Goal: Task Accomplishment & Management: Use online tool/utility

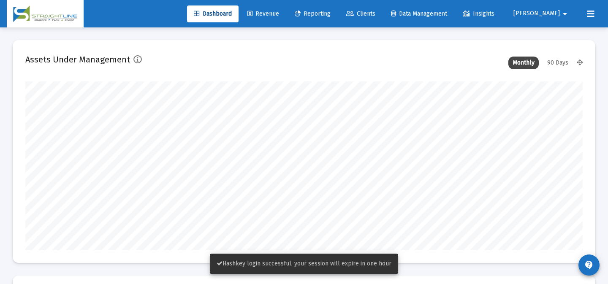
scroll to position [169, 300]
type input "[DATE]"
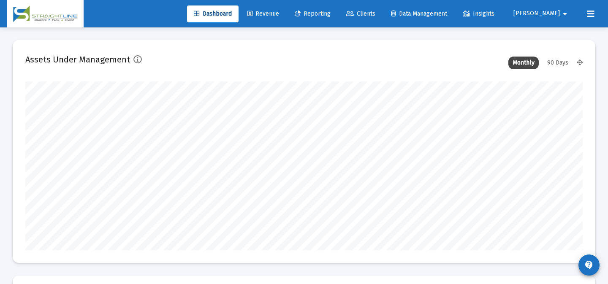
click at [382, 9] on link "Clients" at bounding box center [360, 13] width 43 height 17
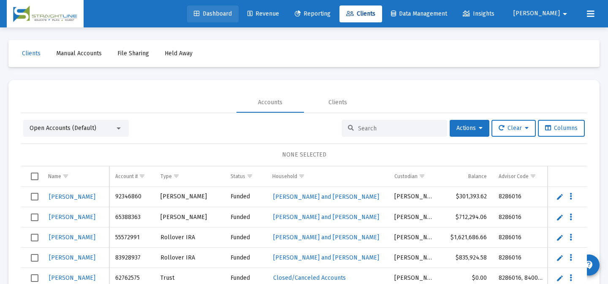
click at [228, 19] on link "Dashboard" at bounding box center [212, 13] width 51 height 17
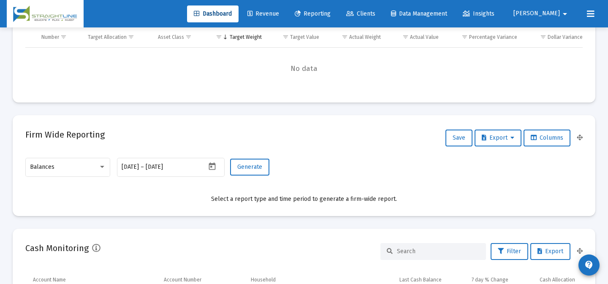
scroll to position [294, 0]
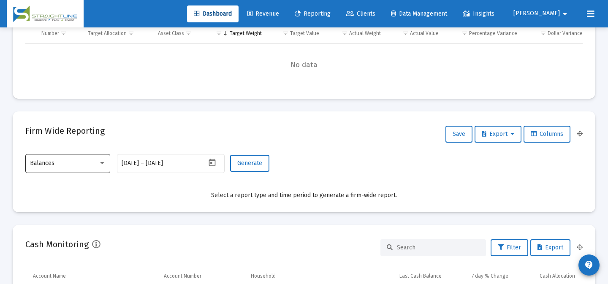
click at [97, 157] on div "Balances" at bounding box center [68, 163] width 76 height 21
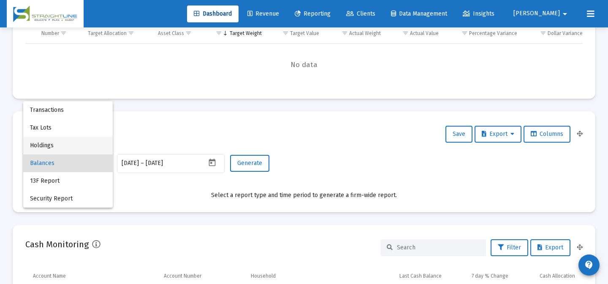
click at [88, 149] on span "Holdings" at bounding box center [68, 146] width 76 height 18
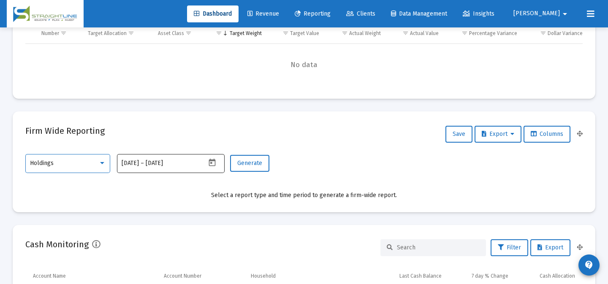
click at [214, 167] on icon "Open calendar" at bounding box center [212, 162] width 9 height 9
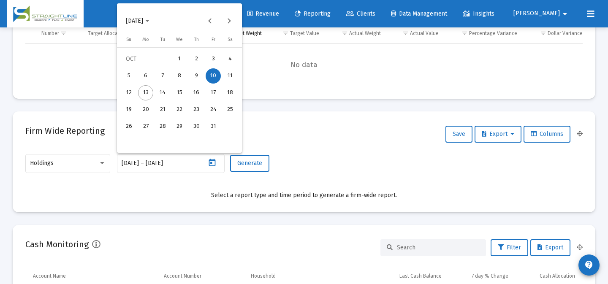
click at [143, 21] on span "[DATE]" at bounding box center [134, 20] width 17 height 7
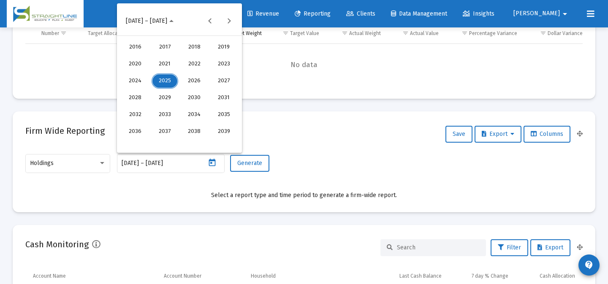
click at [163, 83] on div "2025" at bounding box center [165, 80] width 27 height 15
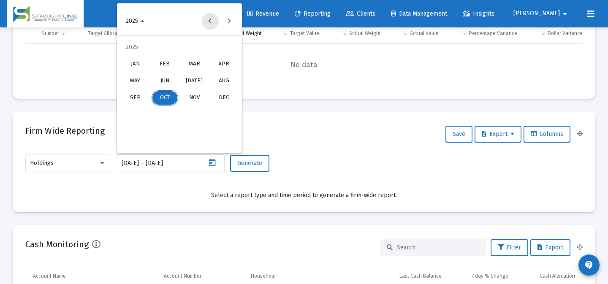
click at [214, 19] on button "Previous year" at bounding box center [210, 21] width 17 height 17
click at [217, 95] on div "DEC" at bounding box center [224, 97] width 27 height 15
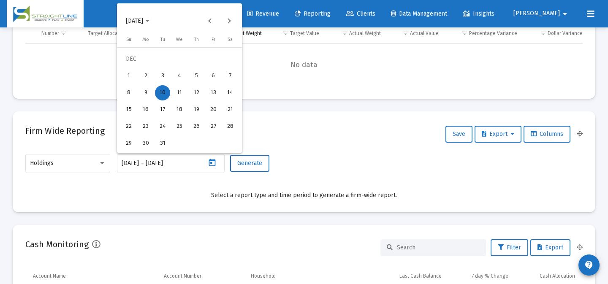
click at [164, 140] on div "31" at bounding box center [162, 143] width 15 height 15
type input "[DATE]"
click at [164, 141] on div "31" at bounding box center [162, 143] width 15 height 15
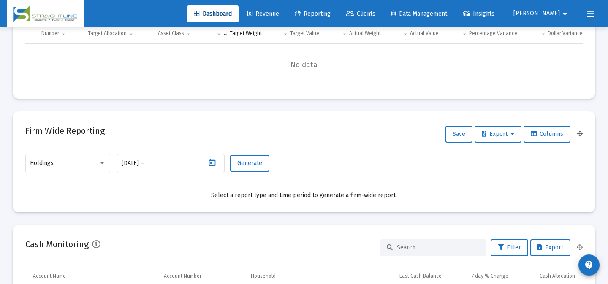
type input "[DATE]"
click at [252, 168] on button "Generate" at bounding box center [249, 163] width 39 height 17
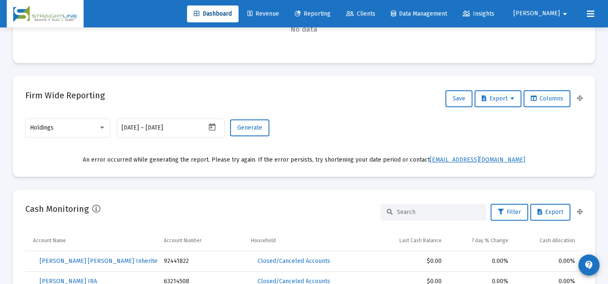
scroll to position [330, 0]
click at [192, 133] on div "[DATE] [DATE] – [DATE]" at bounding box center [164, 127] width 84 height 21
click at [207, 132] on mat-datepicker-toggle at bounding box center [213, 129] width 14 height 7
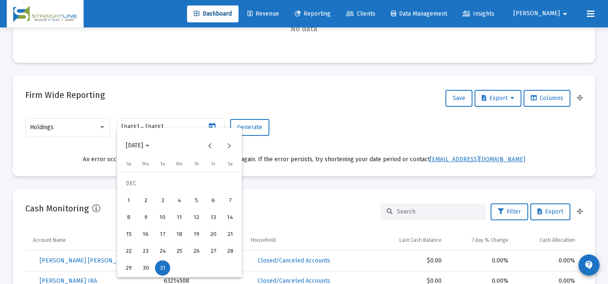
click at [143, 266] on div "30" at bounding box center [145, 267] width 15 height 15
type input "[DATE]"
click at [143, 266] on div "30" at bounding box center [145, 267] width 15 height 15
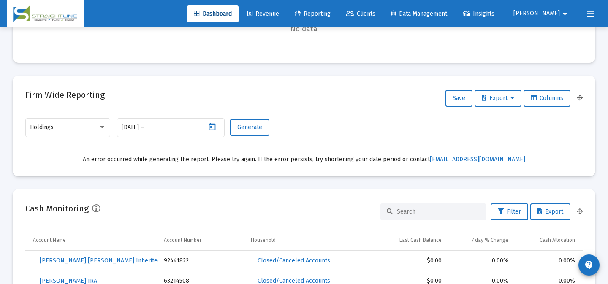
type input "[DATE]"
click at [255, 133] on button "Generate" at bounding box center [249, 127] width 39 height 17
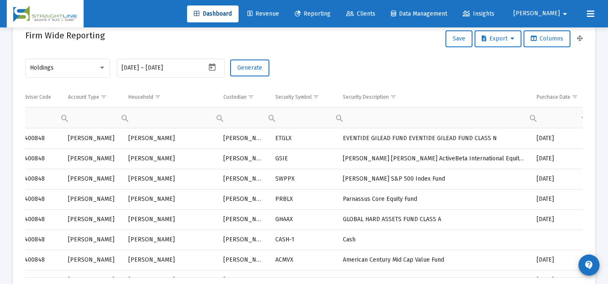
scroll to position [0, 0]
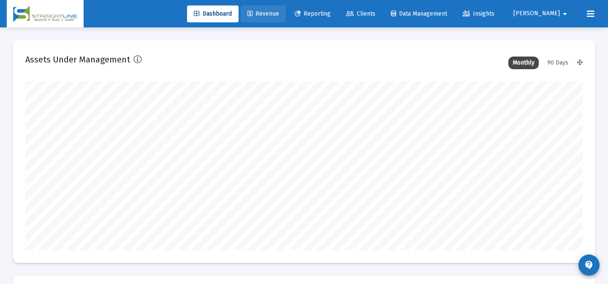
click at [286, 19] on link "Revenue" at bounding box center [263, 13] width 45 height 17
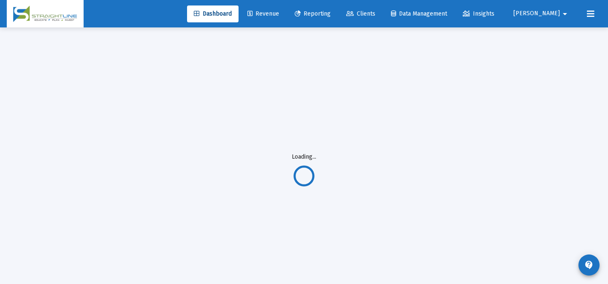
click at [337, 18] on link "Reporting" at bounding box center [312, 13] width 49 height 17
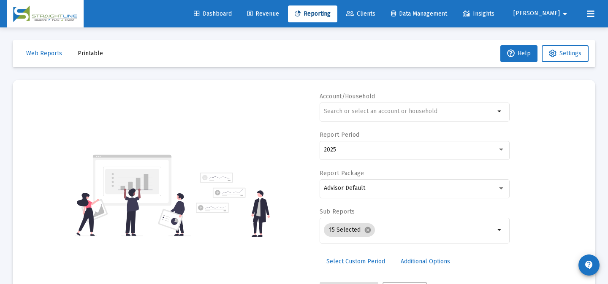
click at [286, 21] on link "Revenue" at bounding box center [263, 13] width 45 height 17
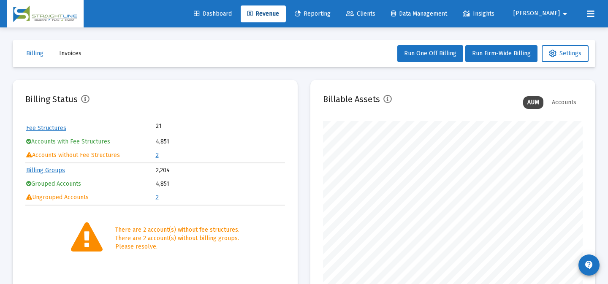
click at [232, 14] on span "Dashboard" at bounding box center [213, 13] width 38 height 7
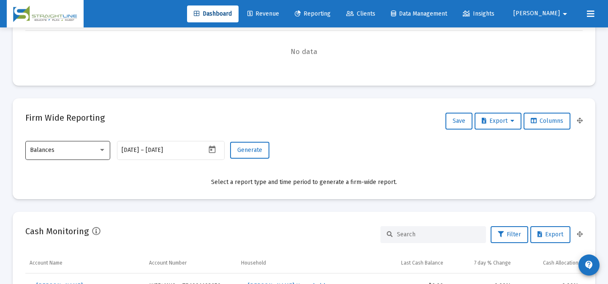
click at [107, 148] on div "Balances" at bounding box center [67, 150] width 85 height 21
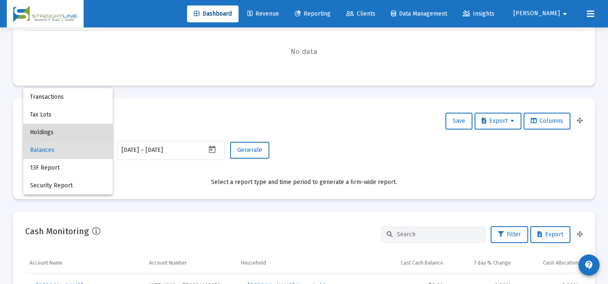
click at [81, 135] on span "Holdings" at bounding box center [68, 133] width 76 height 18
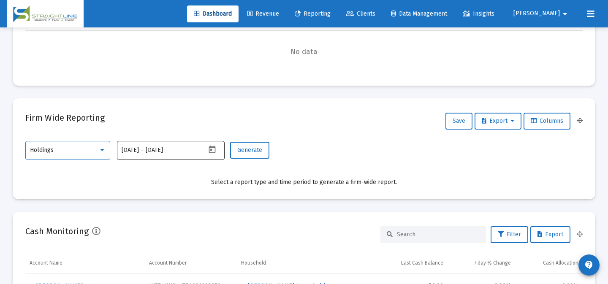
click at [215, 151] on icon "Open calendar" at bounding box center [212, 150] width 7 height 8
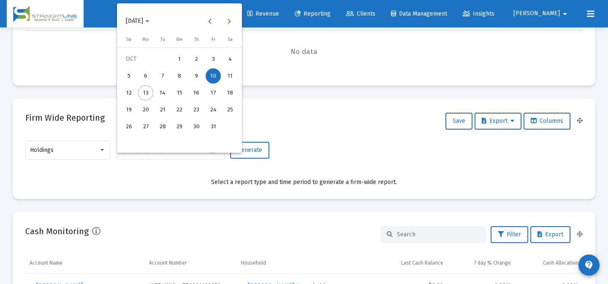
click at [156, 24] on button "[DATE]" at bounding box center [137, 21] width 37 height 17
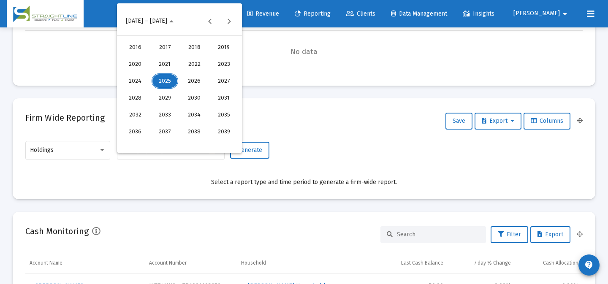
click at [136, 79] on div "2024" at bounding box center [135, 80] width 27 height 15
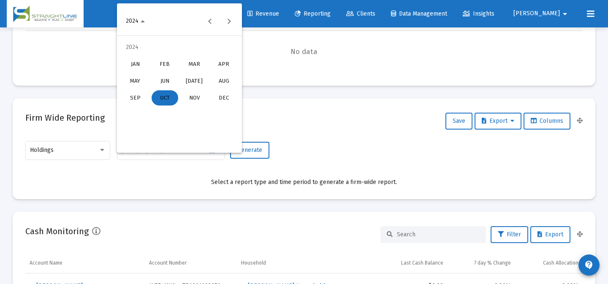
click at [227, 95] on div "DEC" at bounding box center [224, 97] width 27 height 15
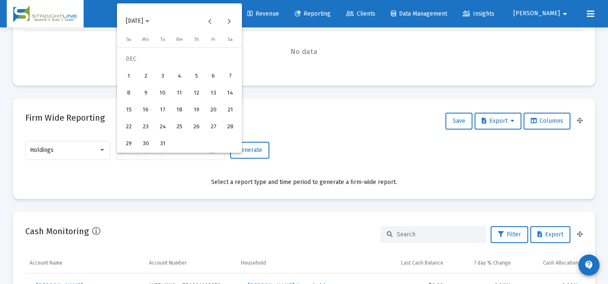
click at [158, 141] on div "31" at bounding box center [162, 143] width 15 height 15
type input "[DATE]"
click at [163, 141] on div "31" at bounding box center [162, 143] width 15 height 15
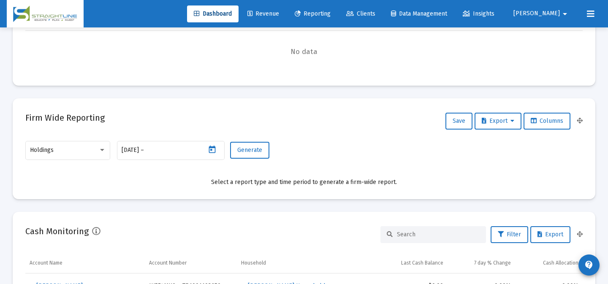
type input "[DATE]"
click at [256, 154] on button "Generate" at bounding box center [249, 150] width 39 height 17
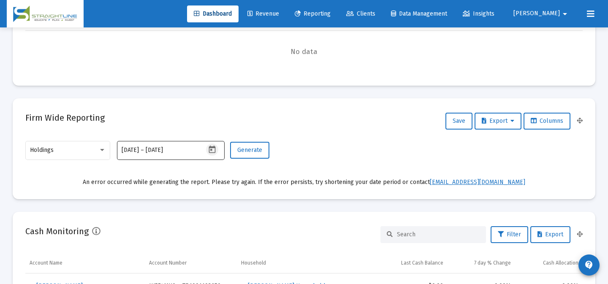
click at [212, 150] on icon "Open calendar" at bounding box center [212, 150] width 7 height 8
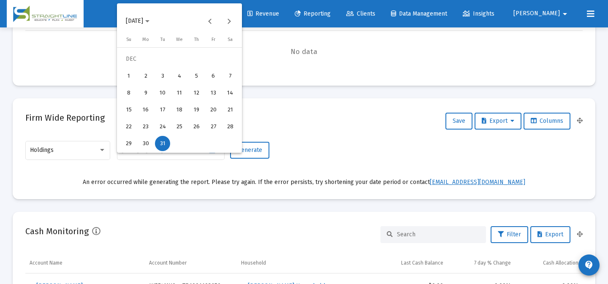
click at [149, 141] on div "30" at bounding box center [145, 143] width 15 height 15
type input "[DATE]"
click at [149, 142] on div "30" at bounding box center [145, 143] width 15 height 15
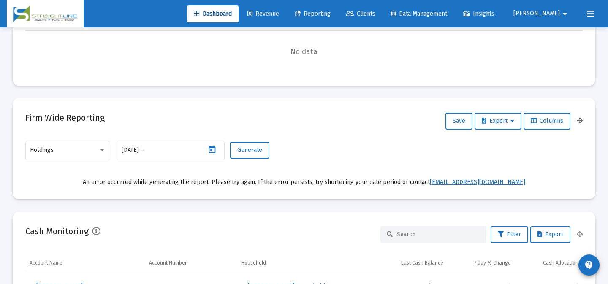
type input "[DATE]"
click at [247, 152] on span "Generate" at bounding box center [249, 149] width 25 height 7
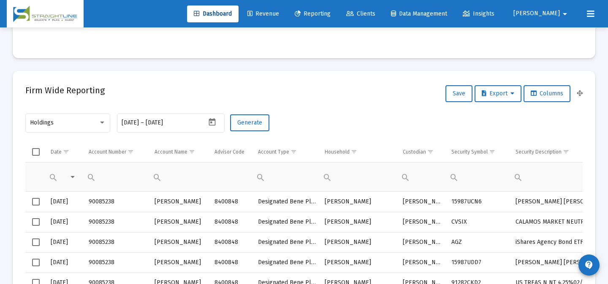
scroll to position [335, 0]
click at [219, 121] on mat-datepicker-toggle at bounding box center [213, 124] width 14 height 7
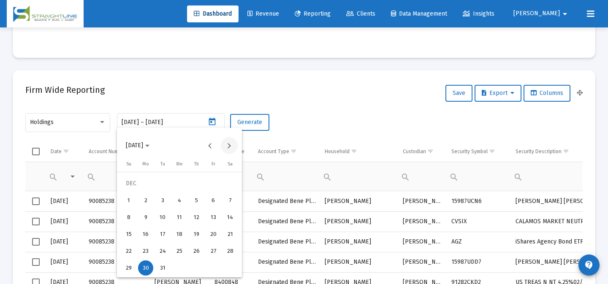
click at [232, 146] on button "Next month" at bounding box center [229, 145] width 17 height 17
click at [176, 182] on div "1" at bounding box center [179, 183] width 15 height 15
type input "[DATE]"
click at [176, 182] on div "1" at bounding box center [179, 183] width 15 height 15
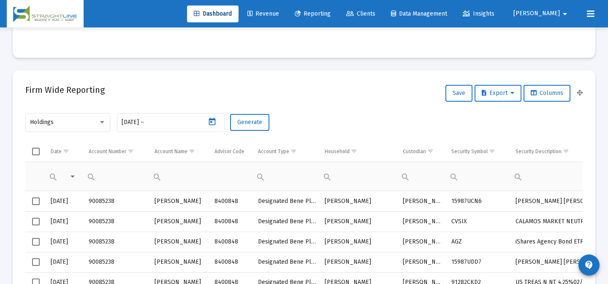
type input "[DATE]"
click at [250, 124] on span "Generate" at bounding box center [249, 122] width 25 height 7
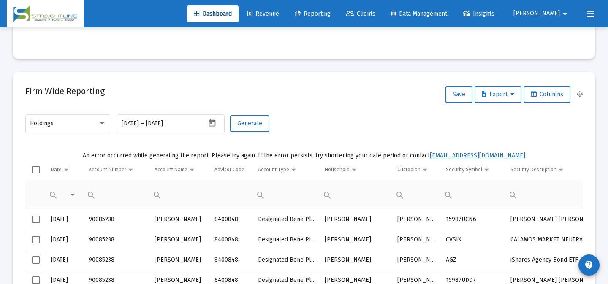
scroll to position [322, 0]
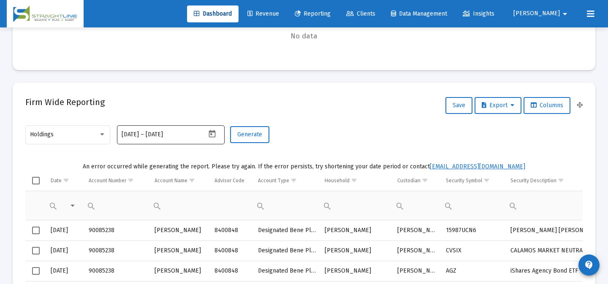
click at [215, 130] on icon "Open calendar" at bounding box center [212, 134] width 9 height 9
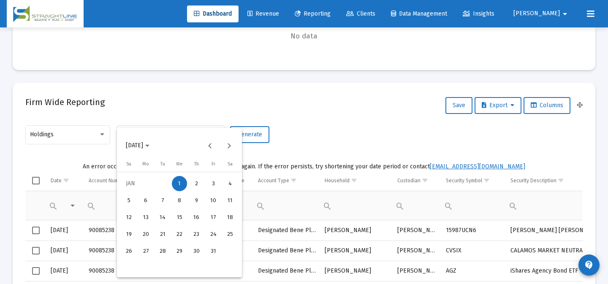
click at [197, 182] on div "2" at bounding box center [196, 183] width 15 height 15
type input "[DATE]"
click at [197, 182] on div "2" at bounding box center [196, 183] width 15 height 15
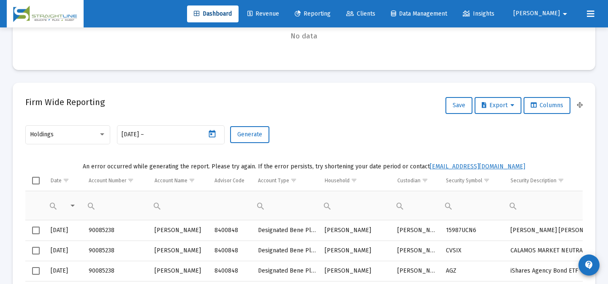
type input "[DATE]"
click at [245, 135] on span "Generate" at bounding box center [249, 134] width 25 height 7
